Goal: Task Accomplishment & Management: Manage account settings

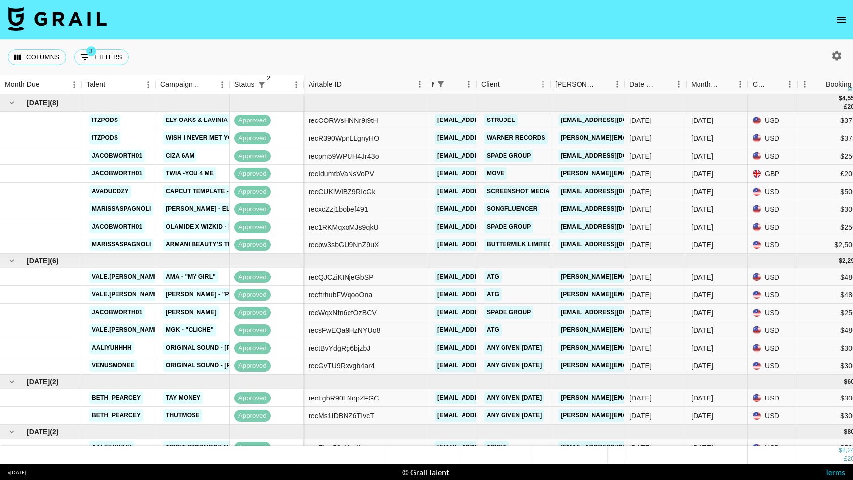
click at [839, 24] on icon "open drawer" at bounding box center [841, 20] width 12 height 12
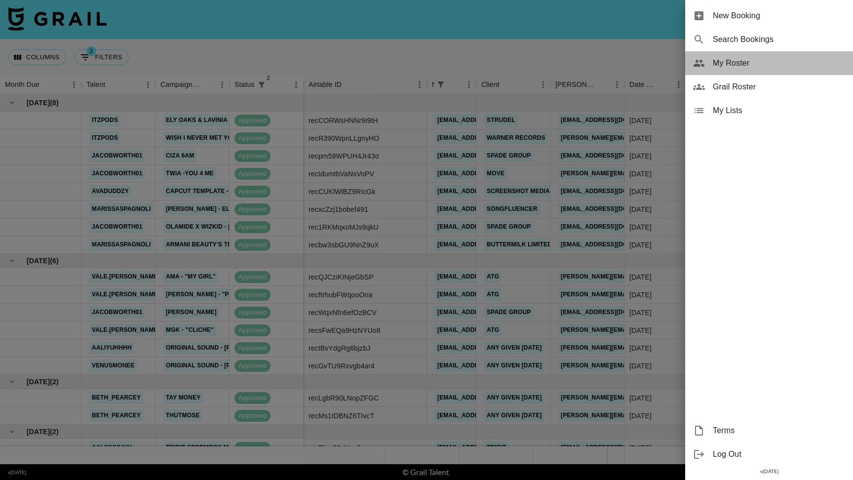
click at [736, 59] on span "My Roster" at bounding box center [779, 63] width 132 height 12
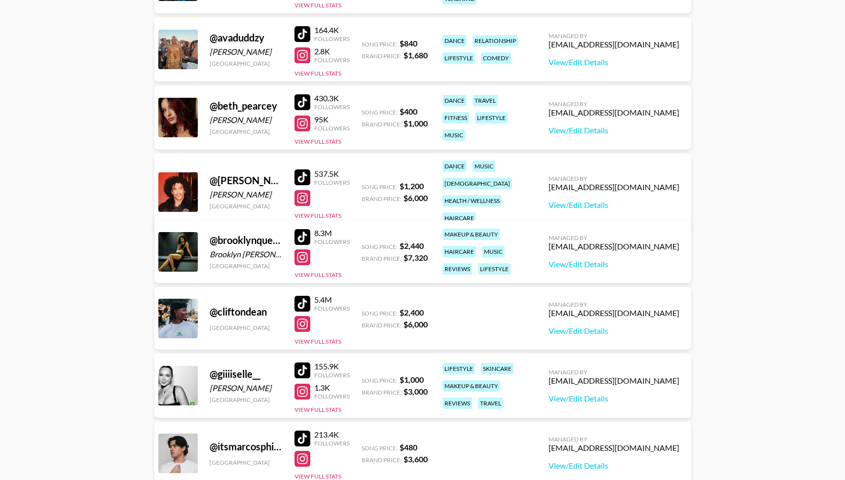
scroll to position [440, 0]
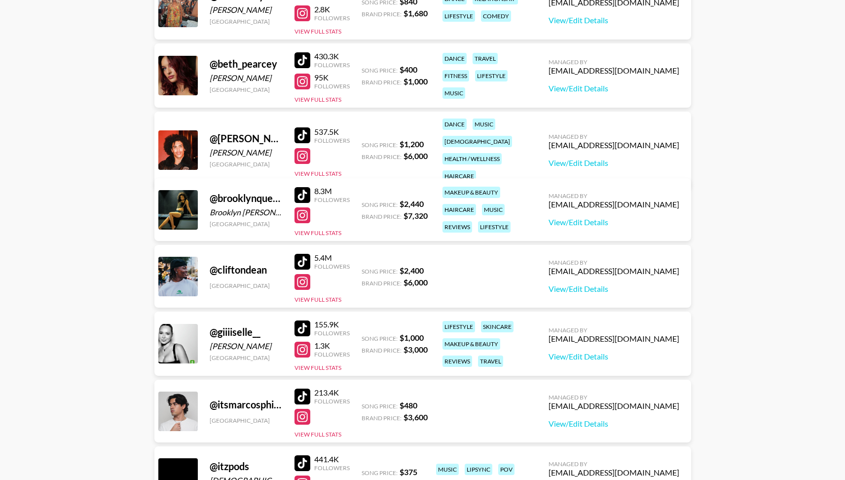
click at [408, 215] on strong "$ 7,320" at bounding box center [416, 215] width 24 height 9
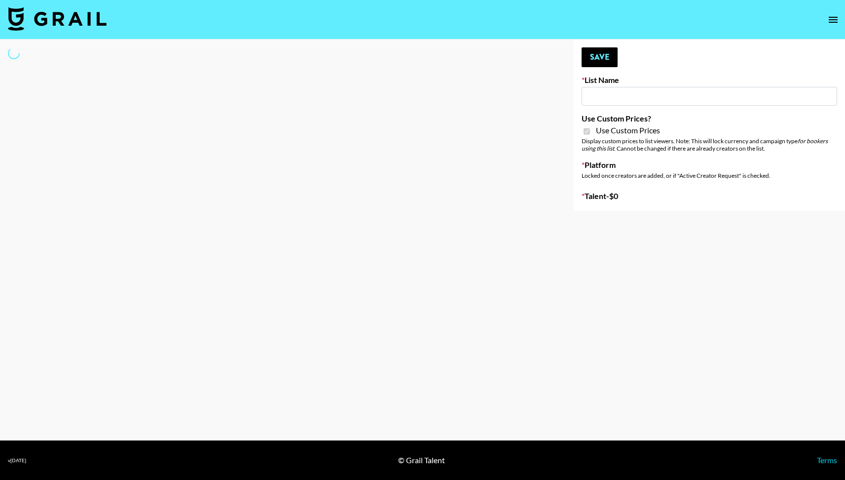
type input "Earth Cure (12th Aug)"
checkbox input "true"
select select "Brand"
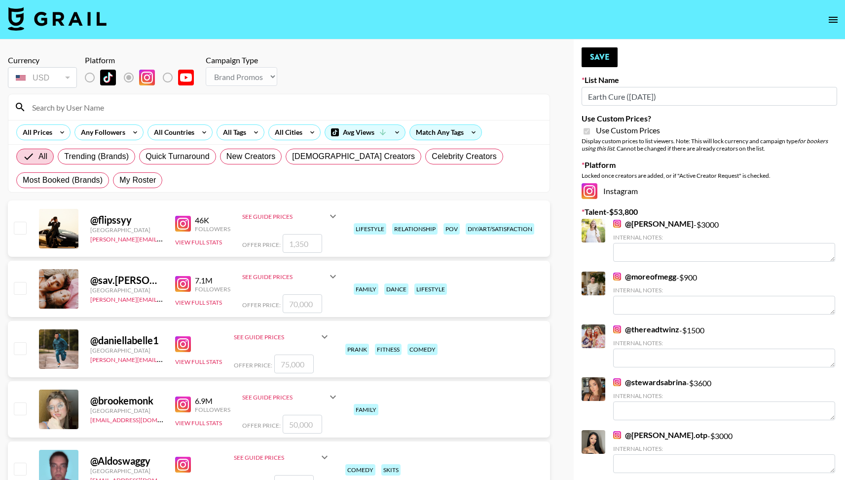
click at [239, 104] on input at bounding box center [285, 107] width 518 height 16
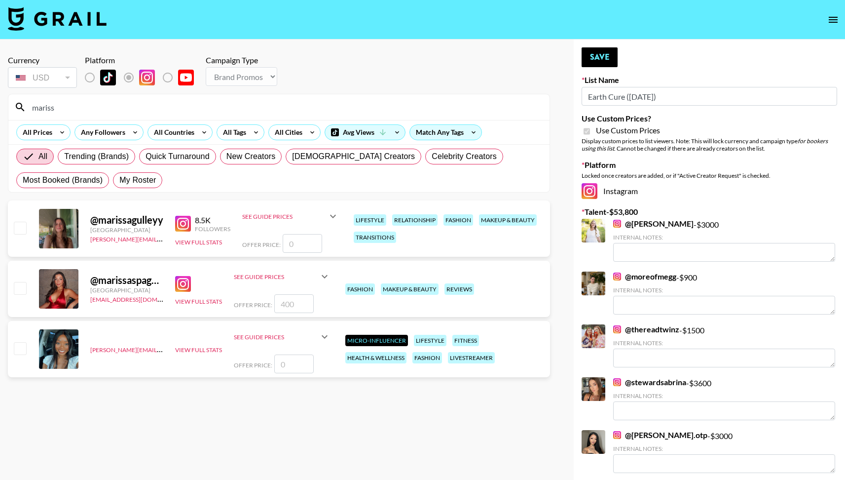
type input "mariss"
click at [21, 289] on input "checkbox" at bounding box center [20, 288] width 12 height 12
checkbox input "true"
click at [289, 302] on input "400" at bounding box center [293, 303] width 39 height 19
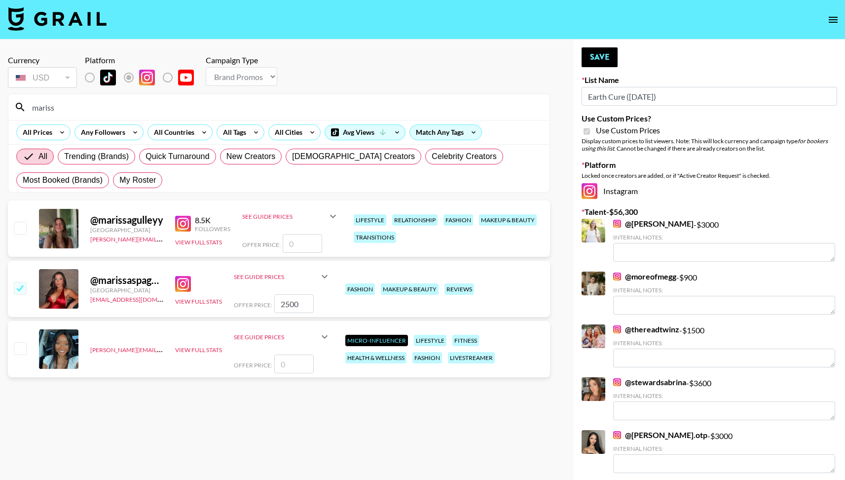
type input "2500"
click at [599, 47] on button "Save" at bounding box center [600, 57] width 36 height 20
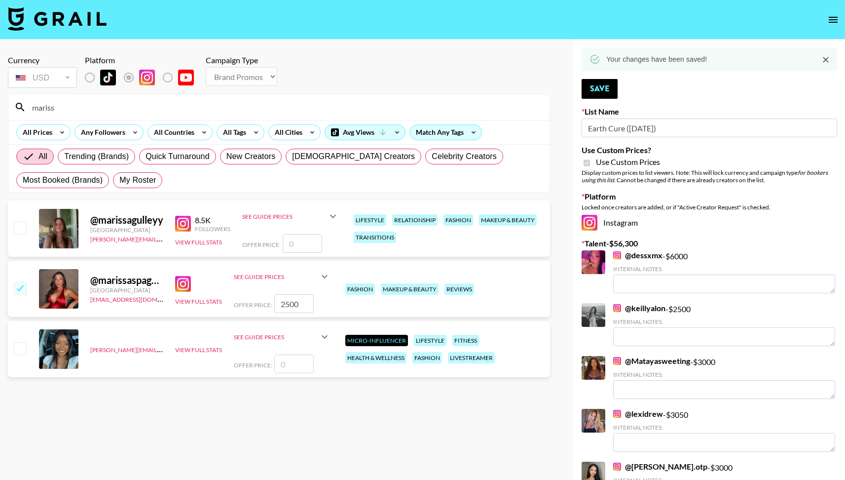
click at [196, 106] on input "mariss" at bounding box center [285, 107] width 518 height 16
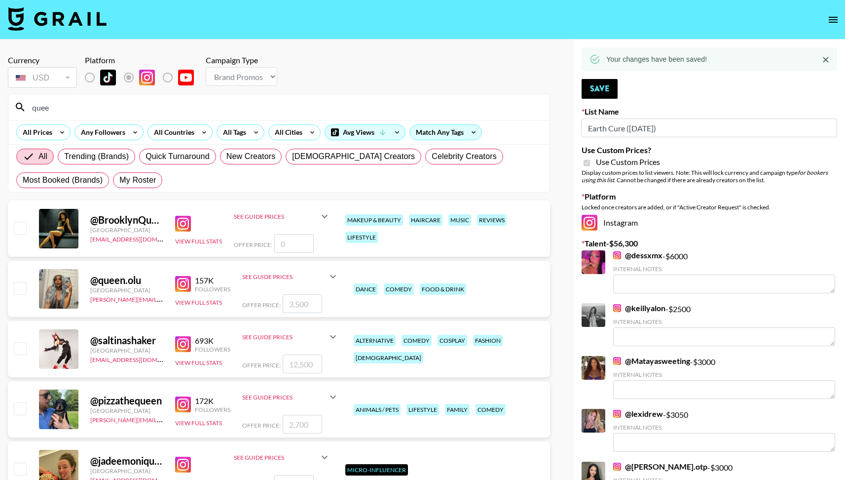
type input "quee"
click at [184, 223] on img at bounding box center [183, 224] width 16 height 16
click at [297, 242] on input "number" at bounding box center [293, 243] width 39 height 19
checkbox input "true"
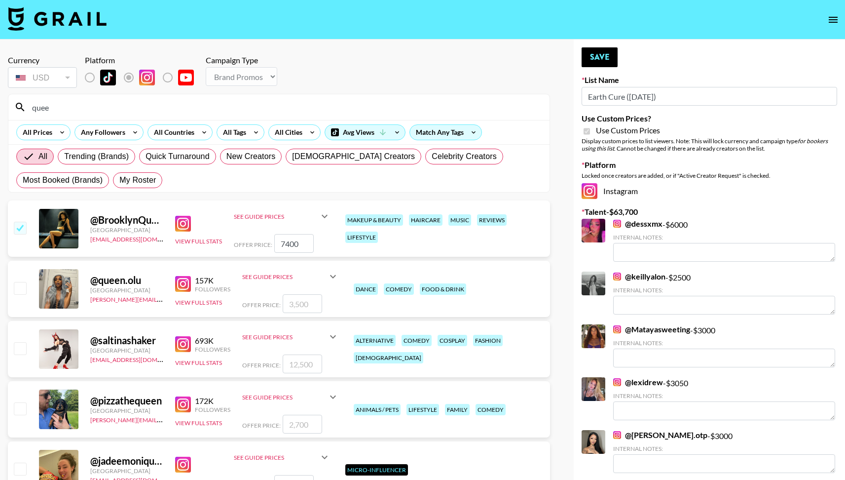
type input "7400"
click at [599, 53] on button "Save" at bounding box center [600, 57] width 36 height 20
